Goal: Task Accomplishment & Management: Use online tool/utility

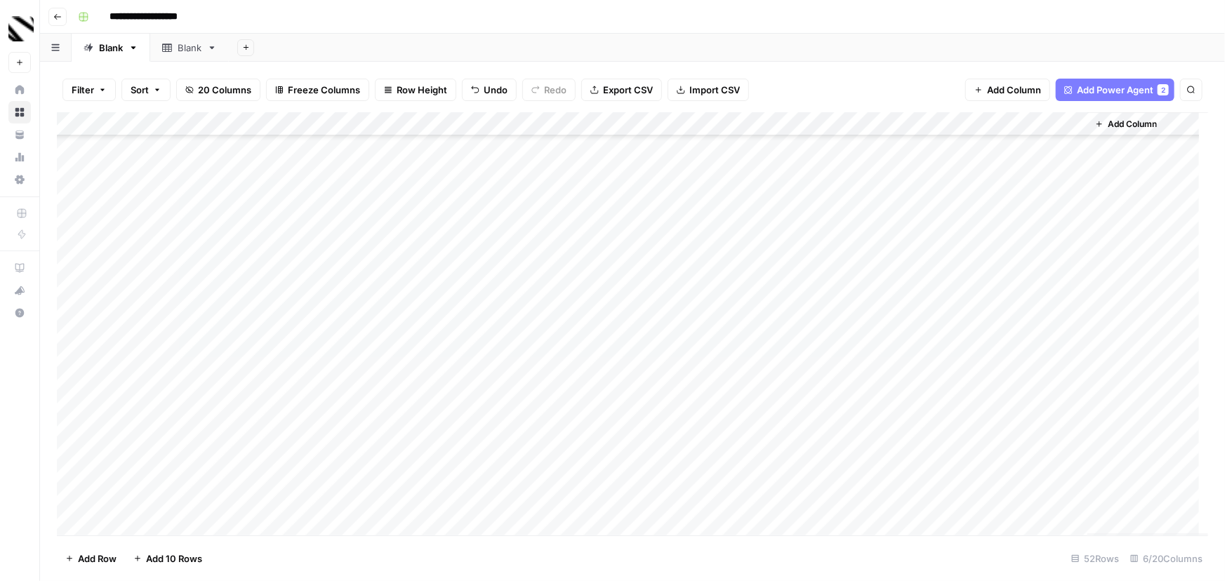
scroll to position [672, 0]
click at [442, 166] on div "Add Column" at bounding box center [632, 323] width 1151 height 423
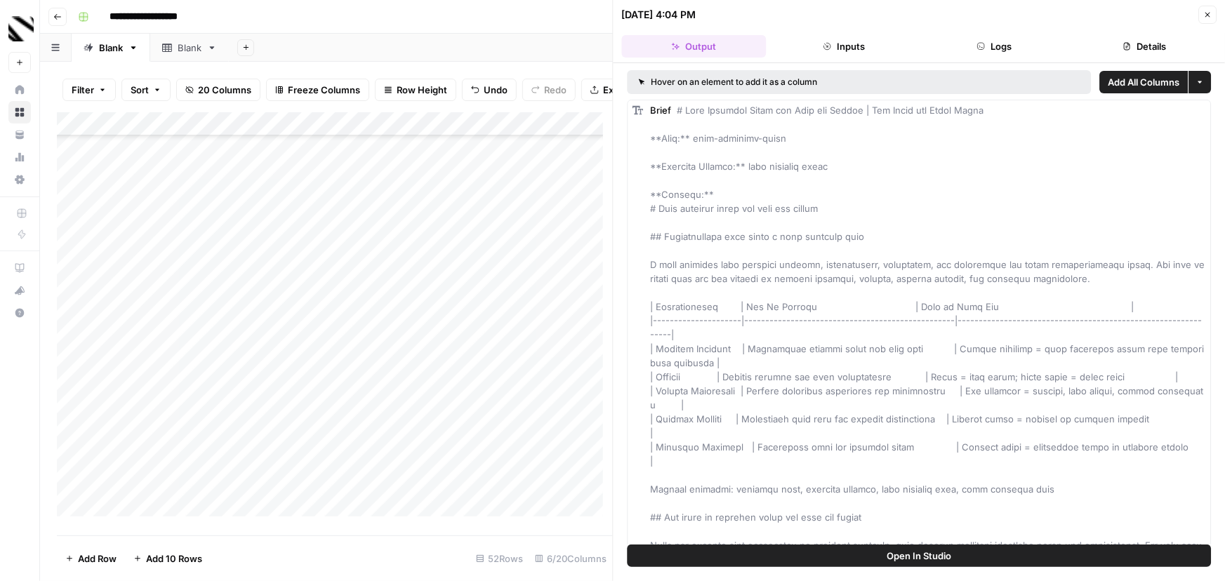
click at [1207, 15] on icon "button" at bounding box center [1207, 15] width 5 height 5
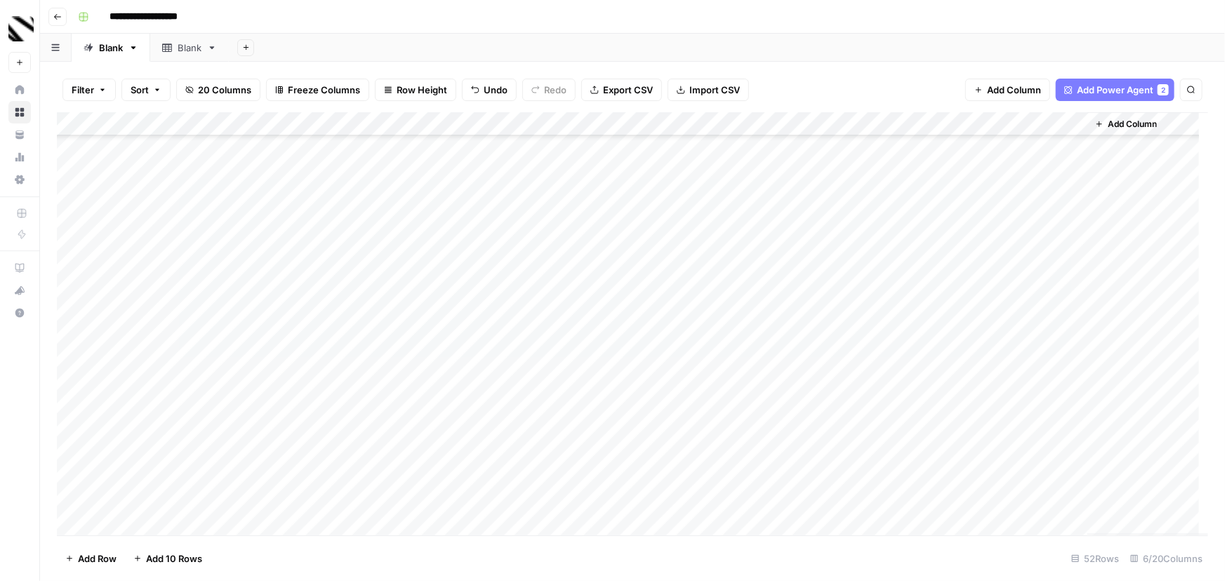
click at [620, 166] on div "Add Column" at bounding box center [632, 323] width 1151 height 423
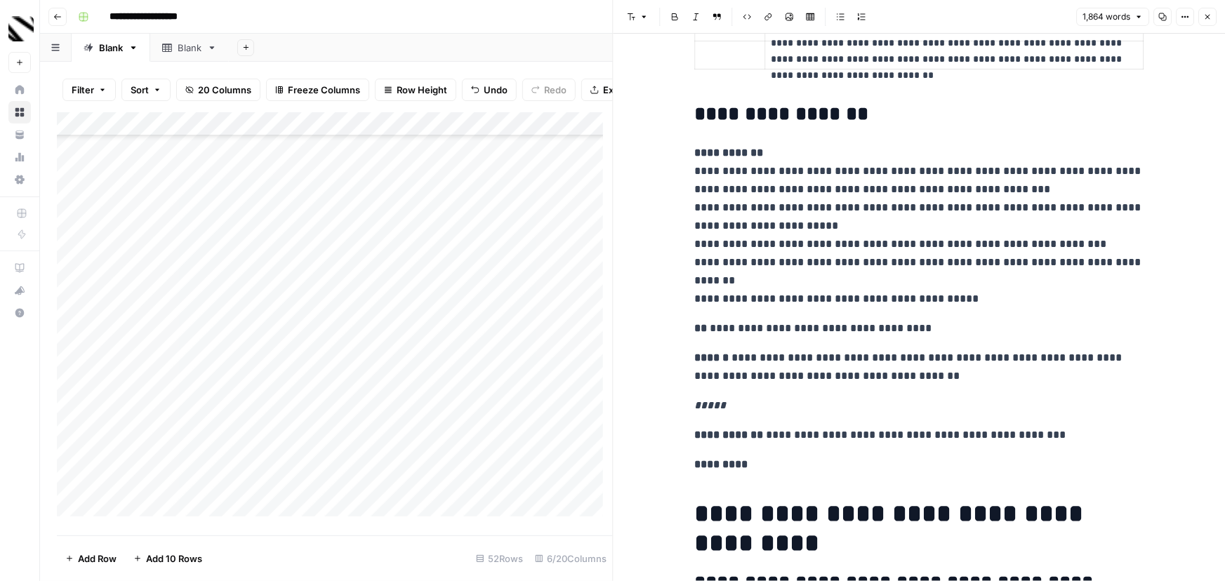
scroll to position [1850, 0]
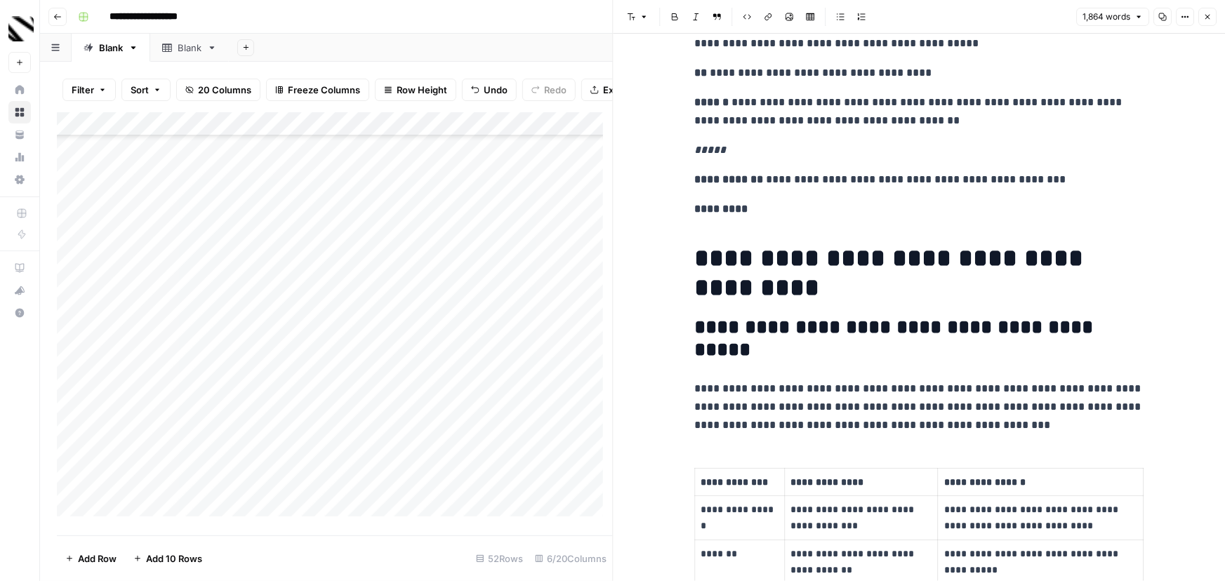
click at [1207, 13] on icon "button" at bounding box center [1207, 17] width 8 height 8
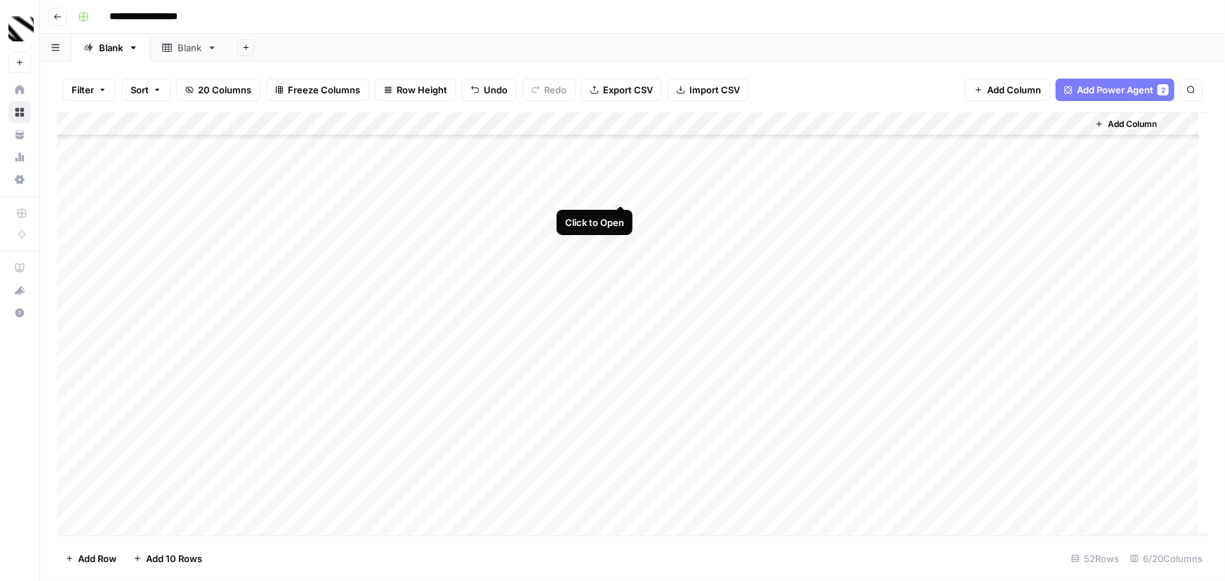
click at [619, 190] on div "Add Column" at bounding box center [632, 323] width 1151 height 423
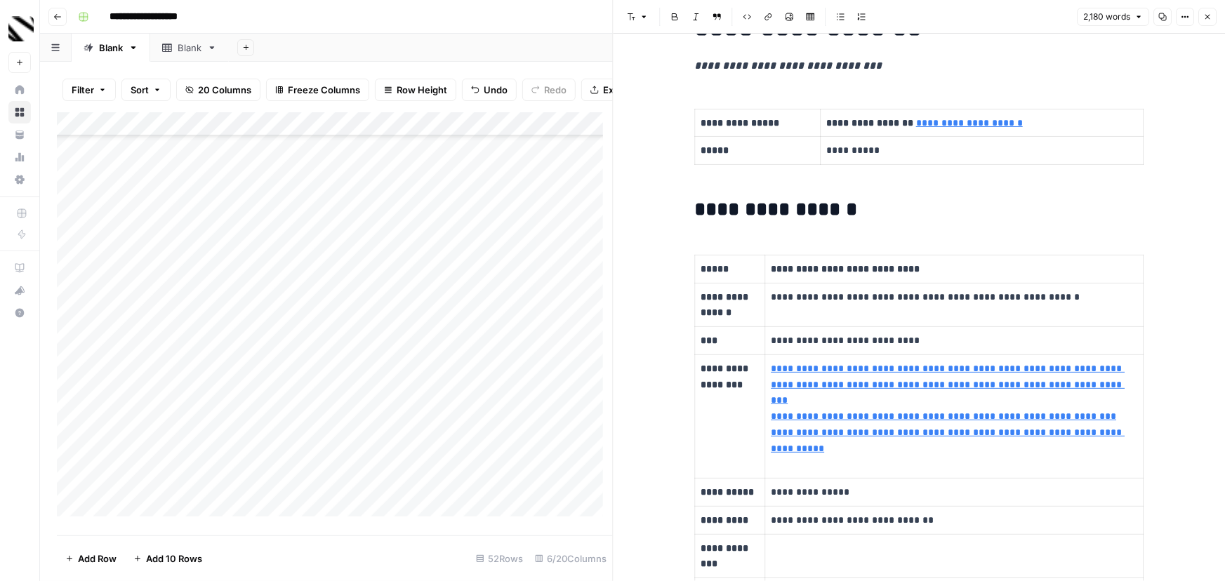
scroll to position [446, 0]
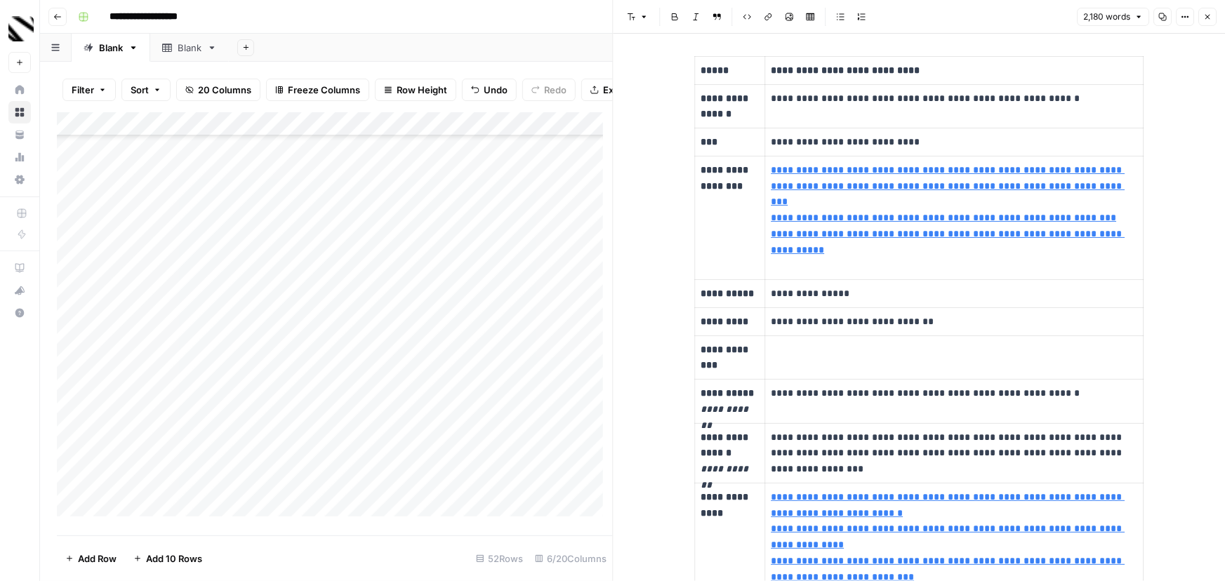
type input "[URL][DOMAIN_NAME]"
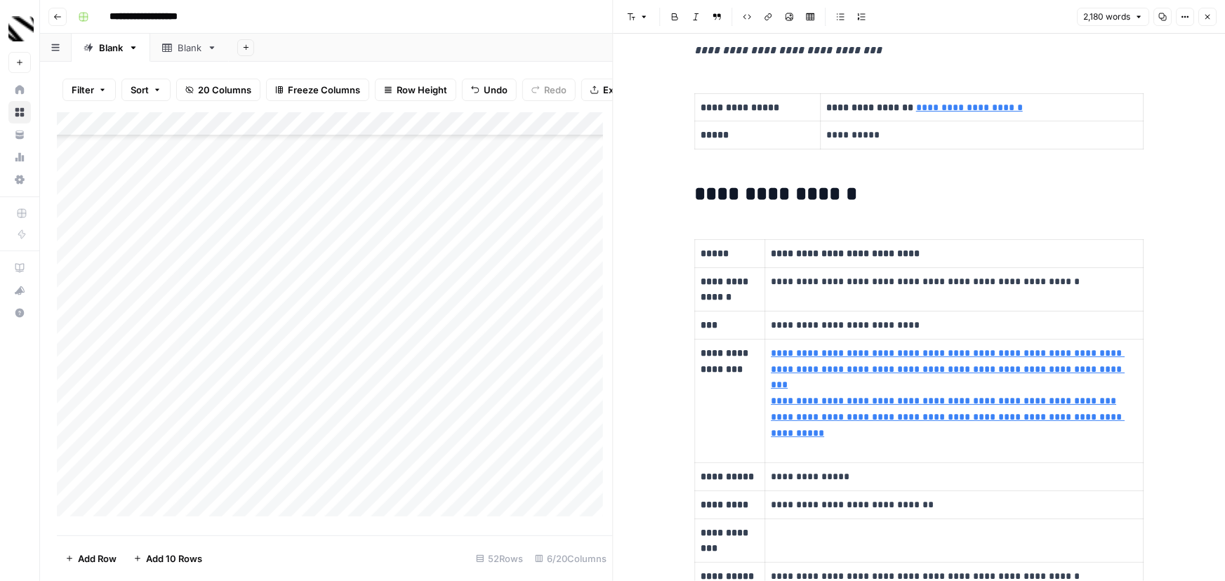
scroll to position [0, 0]
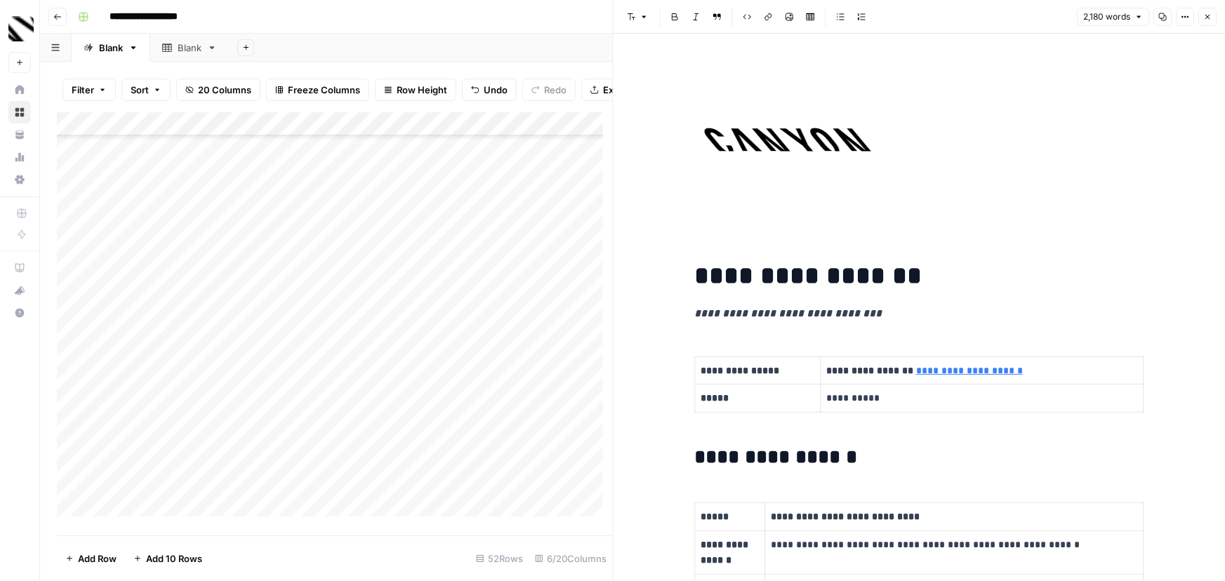
click at [1211, 20] on icon "button" at bounding box center [1207, 17] width 8 height 8
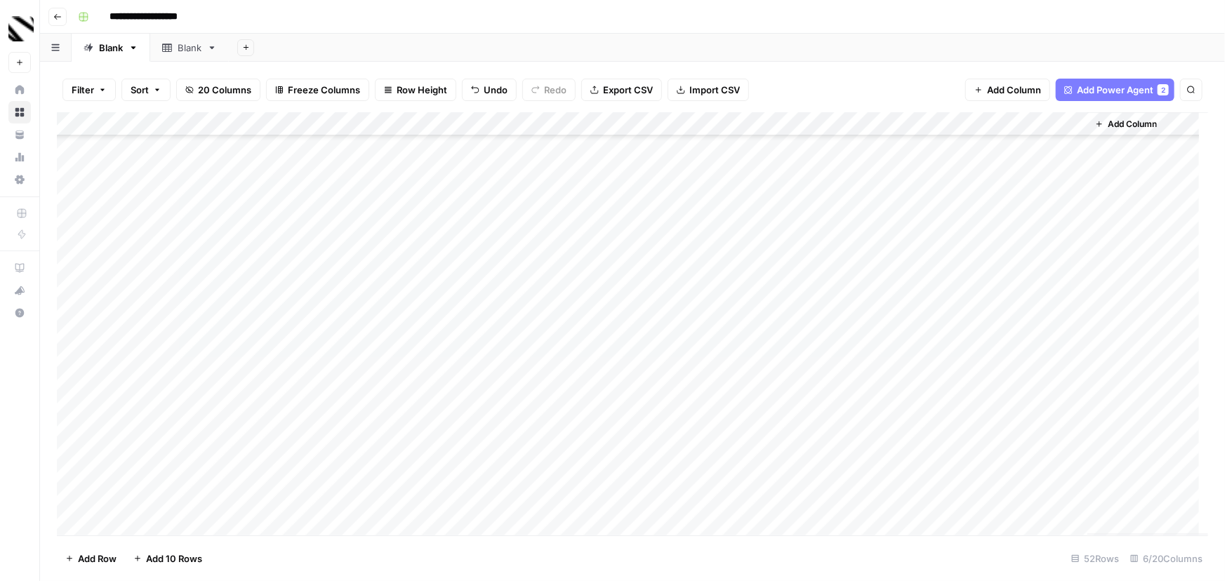
scroll to position [863, 0]
click at [144, 519] on div "Add Column" at bounding box center [632, 323] width 1151 height 423
type textarea "**********"
click at [305, 503] on div "Add Column" at bounding box center [632, 323] width 1151 height 423
